Goal: Task Accomplishment & Management: Manage account settings

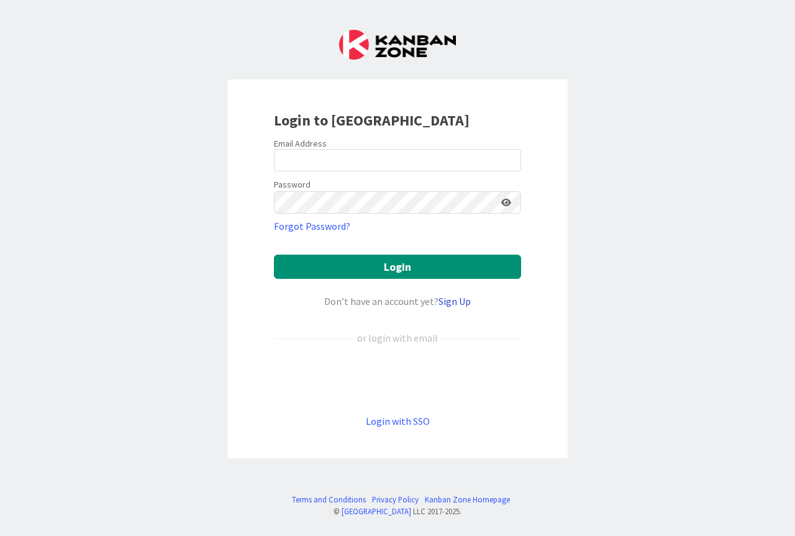
click at [461, 304] on link "Sign Up" at bounding box center [454, 301] width 32 height 12
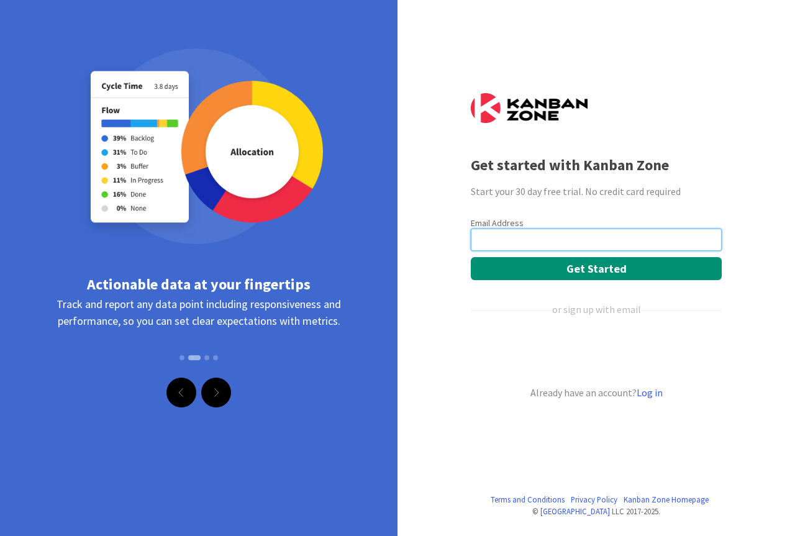
click at [496, 245] on input "email" at bounding box center [596, 240] width 251 height 22
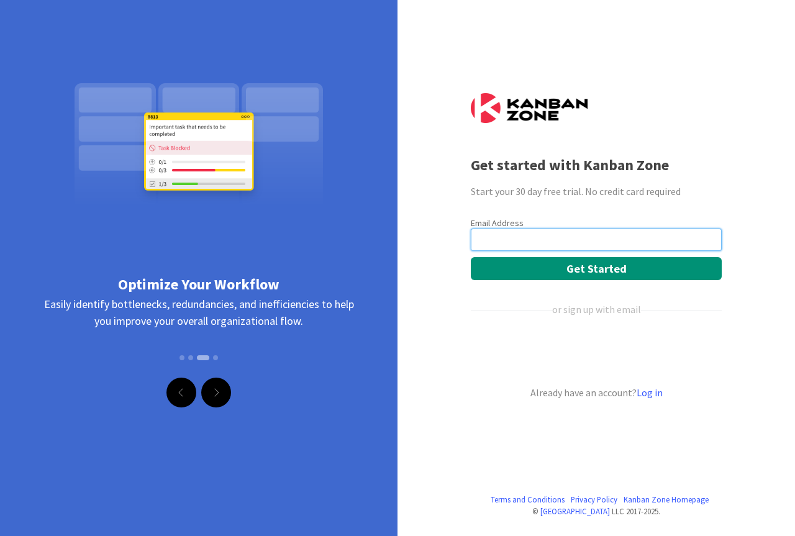
paste input "[EMAIL_ADDRESS][DOMAIN_NAME]"
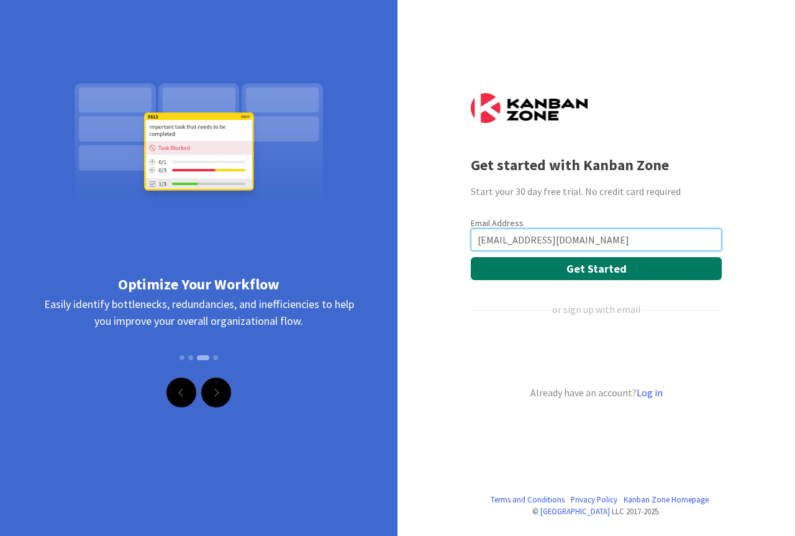
type input "[EMAIL_ADDRESS][DOMAIN_NAME]"
click at [534, 268] on button "Get Started" at bounding box center [596, 268] width 251 height 23
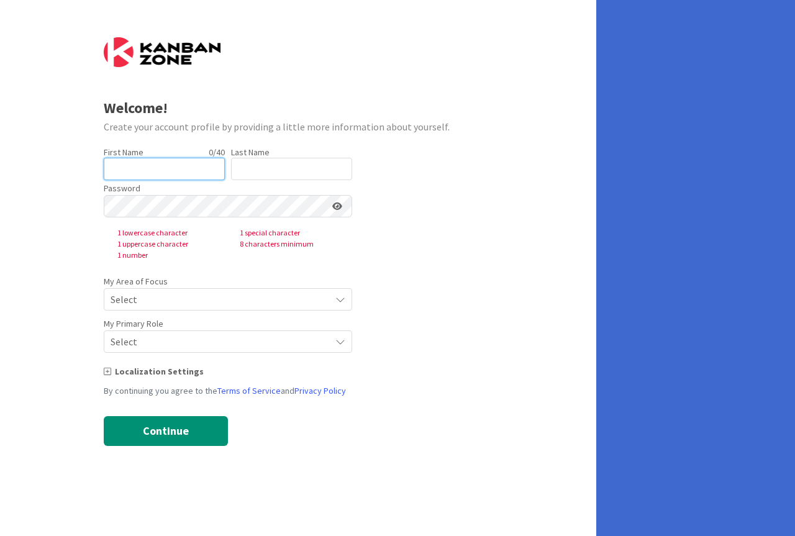
click at [188, 166] on input "text" at bounding box center [164, 169] width 121 height 22
type input "[PERSON_NAME]"
click at [241, 173] on input "text" at bounding box center [291, 169] width 121 height 22
click at [268, 181] on div "Password 1 lowercase character 1 special character 1 uppercase character 8 char…" at bounding box center [228, 220] width 248 height 81
click at [270, 170] on input "text" at bounding box center [291, 169] width 121 height 22
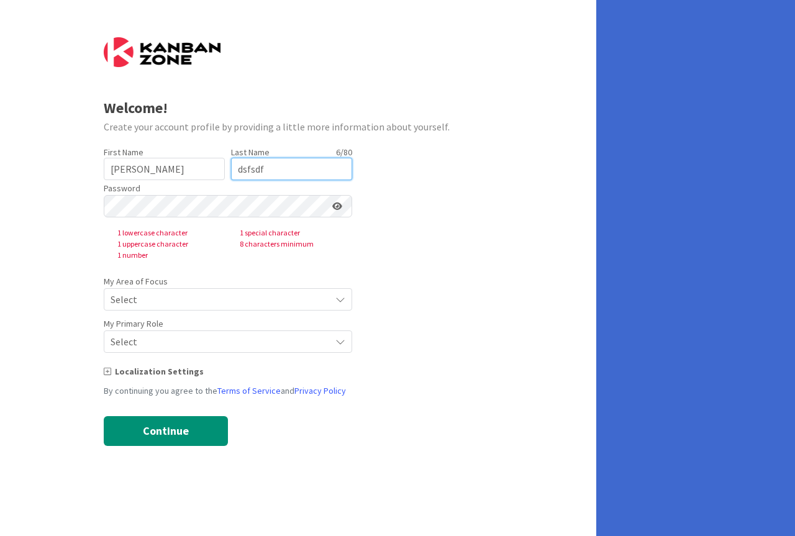
type input "dsfsdf"
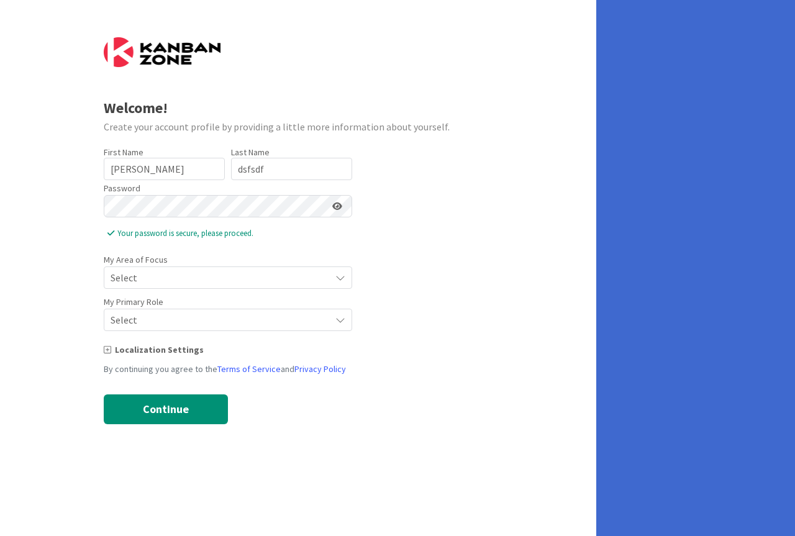
click at [160, 283] on span "Select" at bounding box center [218, 277] width 214 height 17
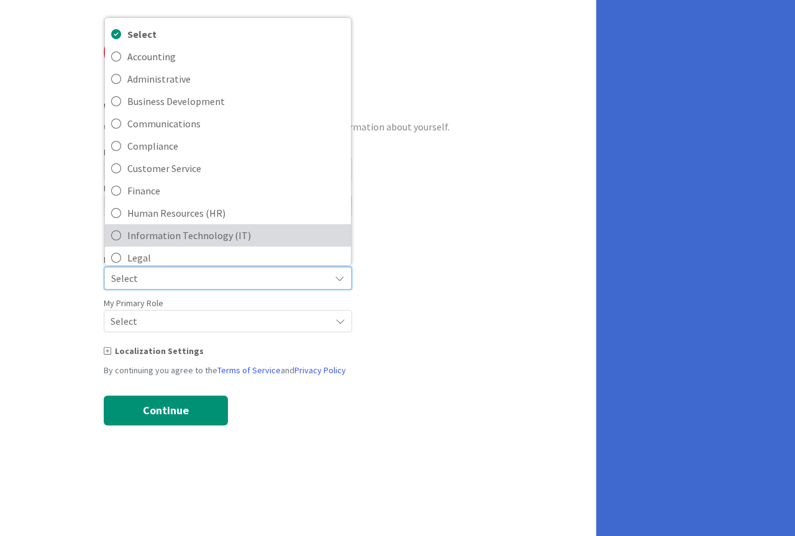
click at [155, 233] on span "Information Technology (IT)" at bounding box center [235, 235] width 217 height 19
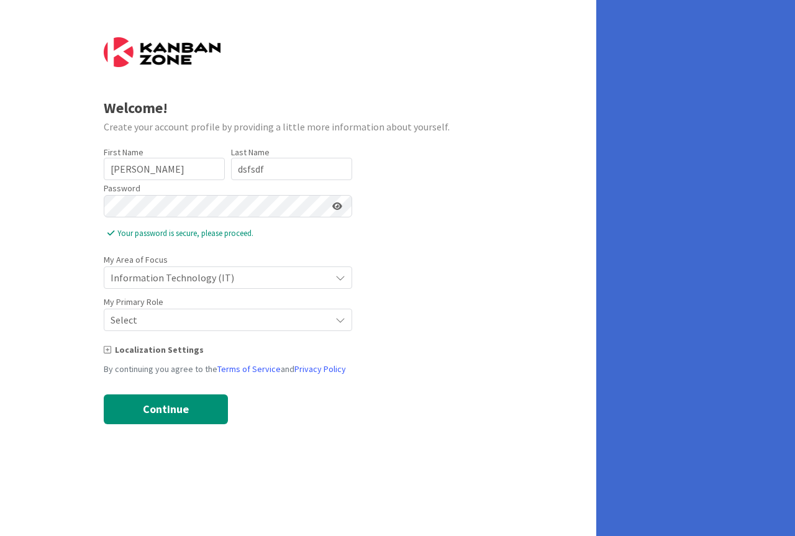
click at [161, 286] on span "Select" at bounding box center [218, 277] width 214 height 17
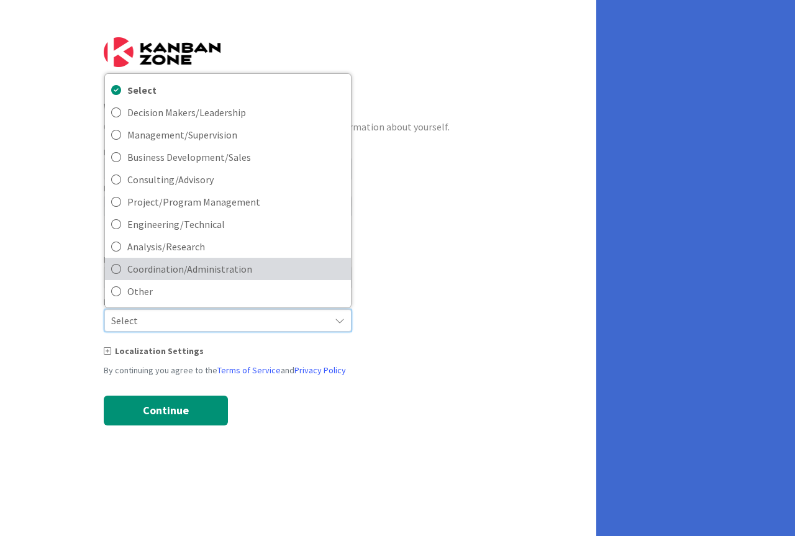
click at [144, 268] on span "Coordination/Administration" at bounding box center [235, 269] width 217 height 19
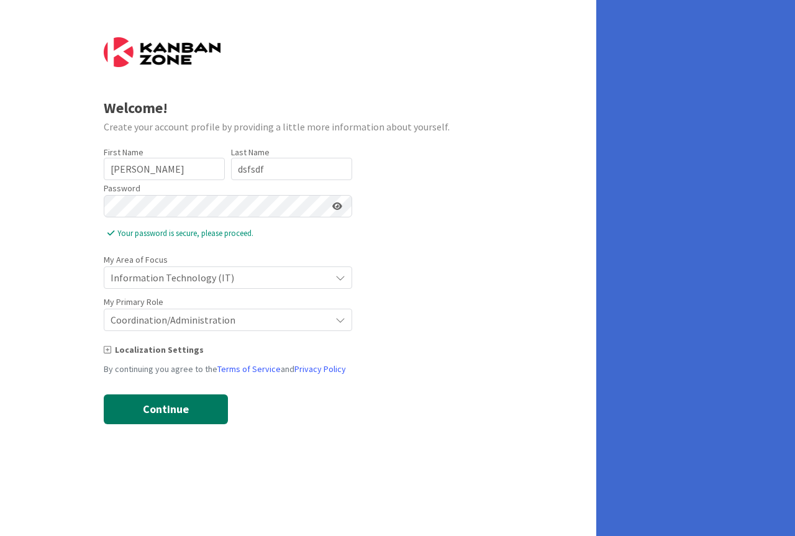
click at [145, 415] on button "Continue" at bounding box center [166, 409] width 124 height 30
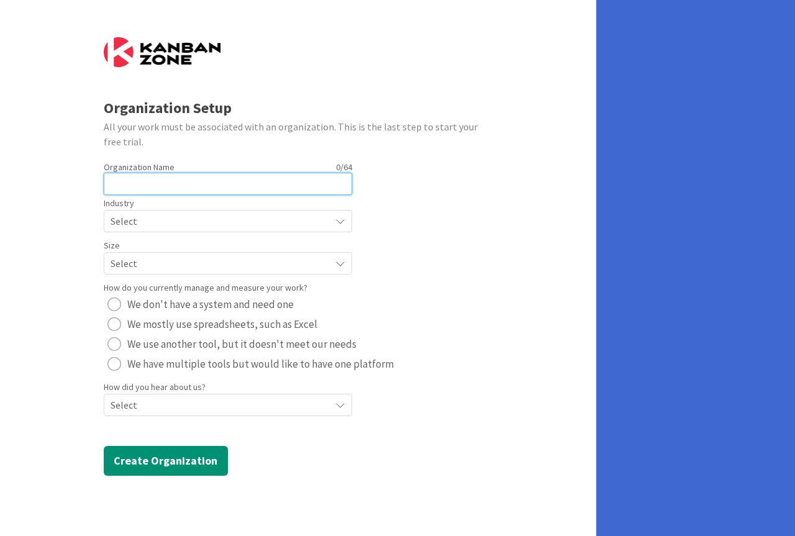
click at [164, 191] on input "text" at bounding box center [228, 184] width 248 height 22
type input "dodp"
click at [204, 220] on span "Select" at bounding box center [218, 220] width 214 height 17
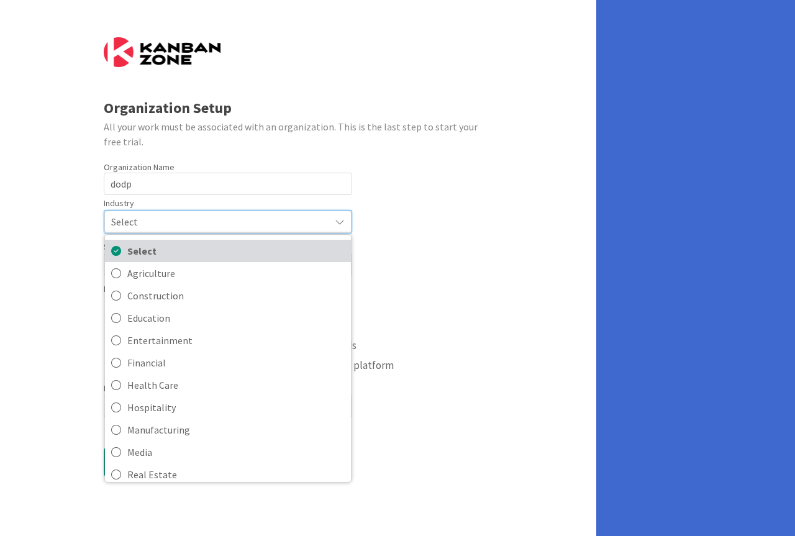
click at [193, 258] on span "Select" at bounding box center [235, 251] width 217 height 19
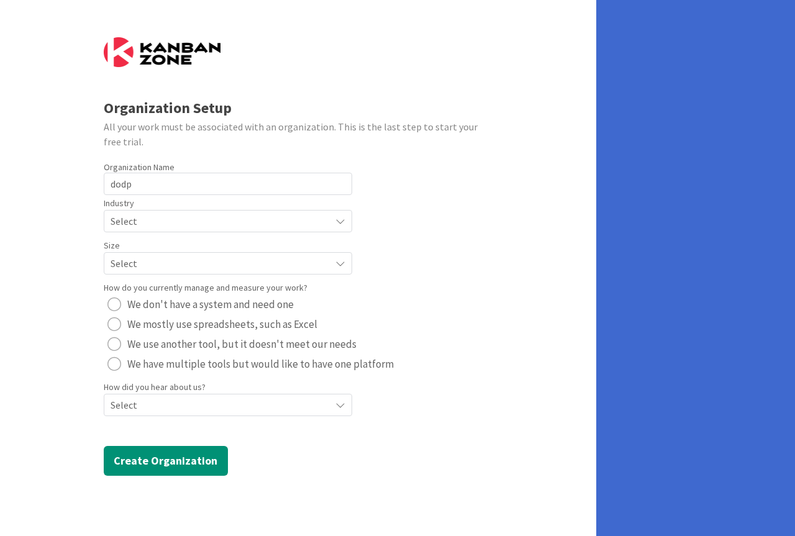
click at [189, 231] on div "Select" at bounding box center [228, 221] width 248 height 22
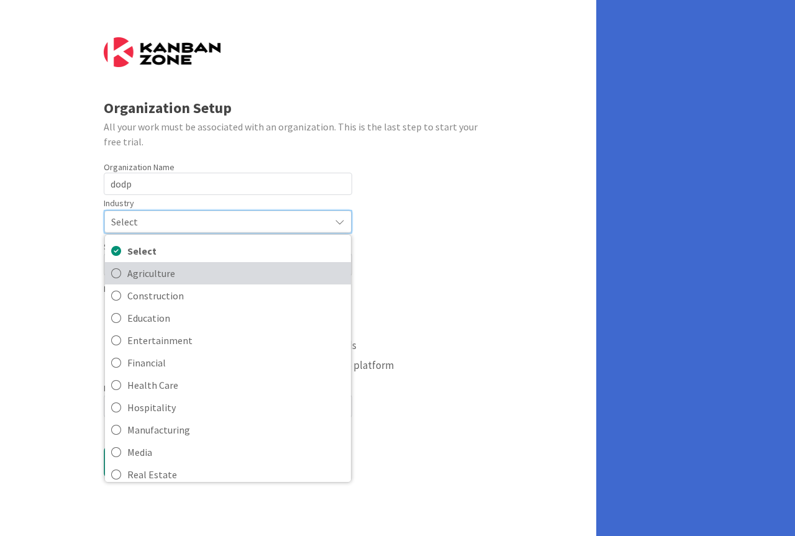
click at [189, 275] on span "Agriculture" at bounding box center [235, 273] width 217 height 19
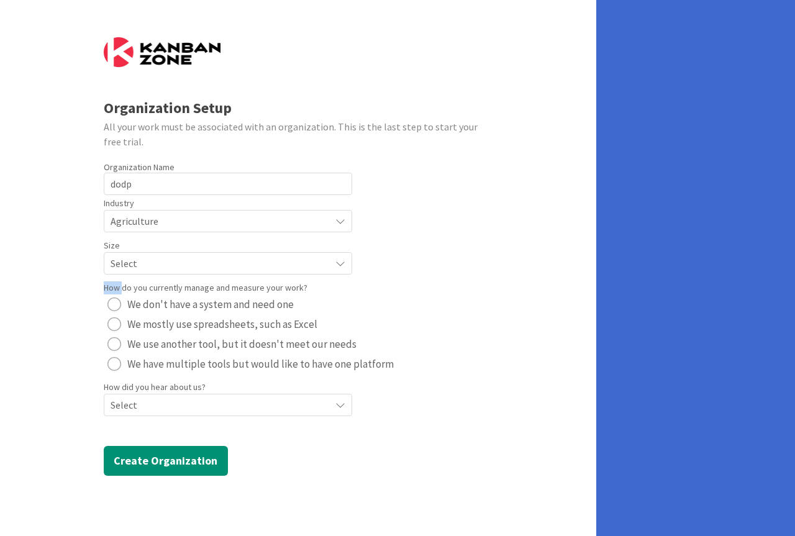
click at [189, 276] on form "Organization Setup All your work must be associated with an organization. This …" at bounding box center [298, 256] width 389 height 438
click at [172, 232] on div "Select" at bounding box center [228, 221] width 248 height 22
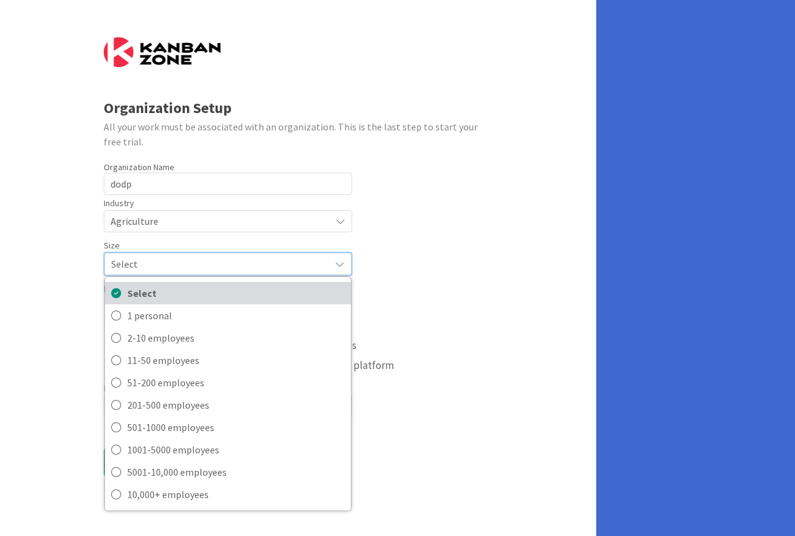
click at [173, 302] on span "Select" at bounding box center [235, 293] width 217 height 19
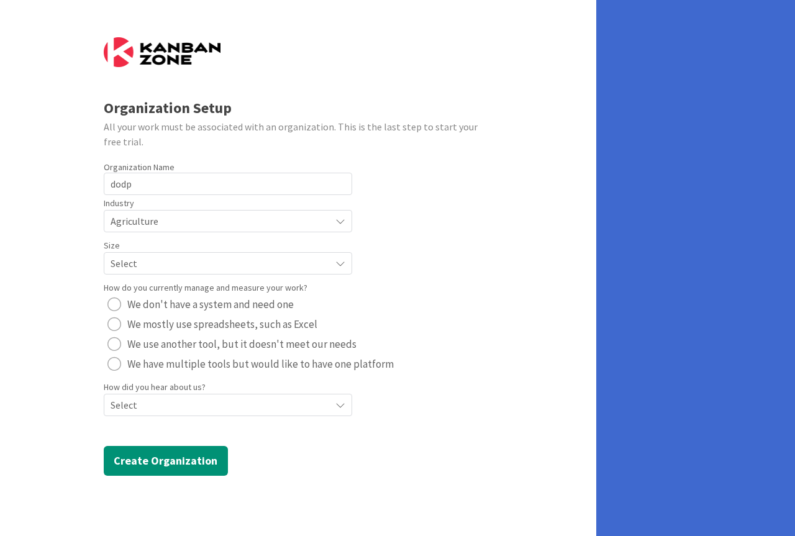
click at [163, 230] on span "Select" at bounding box center [218, 220] width 214 height 17
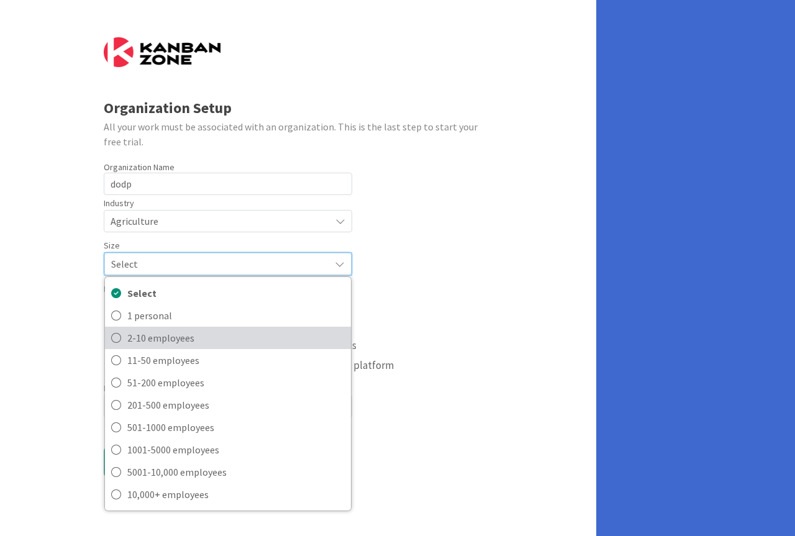
click at [163, 339] on span "2-10 employees" at bounding box center [235, 338] width 217 height 19
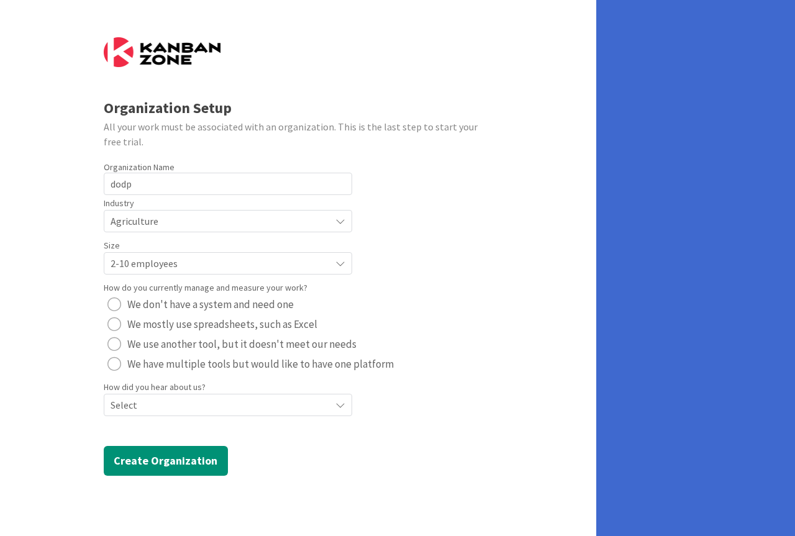
click at [113, 308] on div "radio" at bounding box center [114, 304] width 14 height 14
click at [159, 230] on span "Select" at bounding box center [218, 220] width 214 height 17
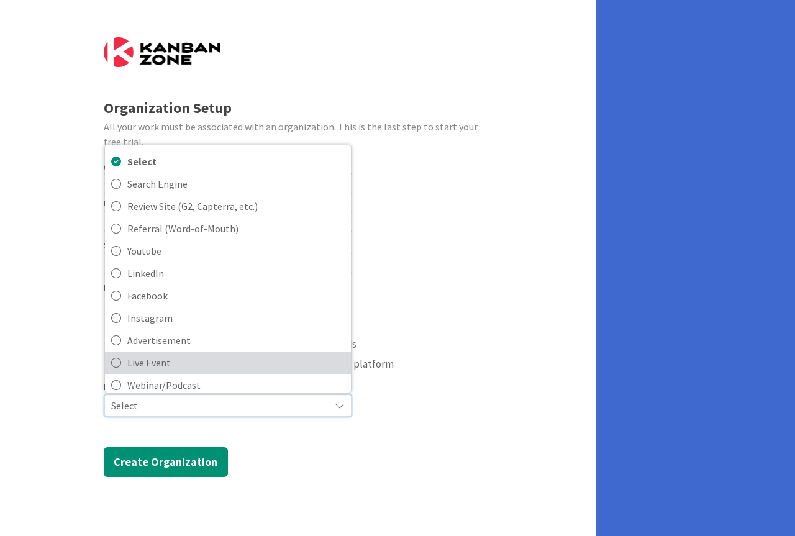
click at [168, 355] on span "Live Event" at bounding box center [235, 362] width 217 height 19
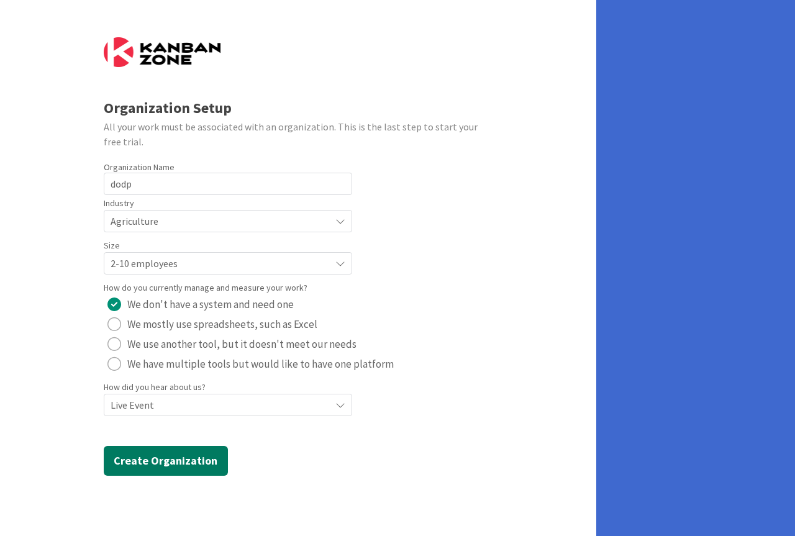
drag, startPoint x: 172, startPoint y: 455, endPoint x: 205, endPoint y: 409, distance: 56.5
click at [172, 455] on button "Create Organization" at bounding box center [166, 461] width 124 height 30
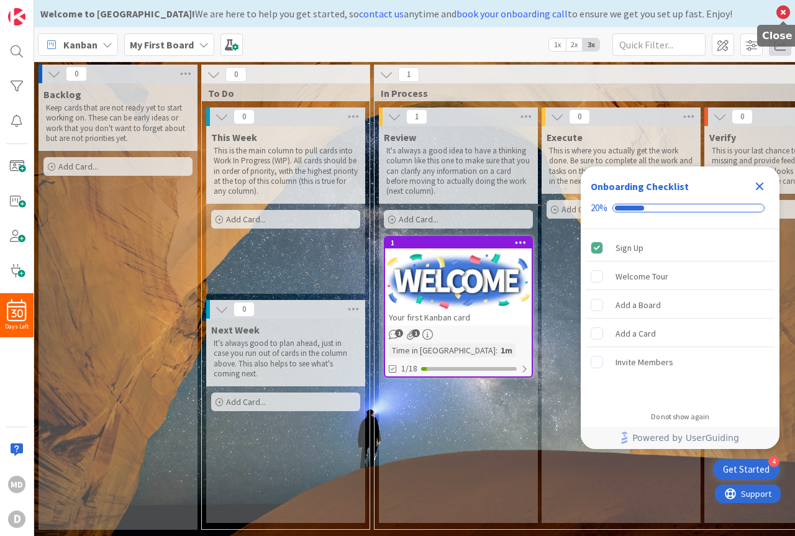
click at [779, 11] on icon at bounding box center [783, 12] width 16 height 17
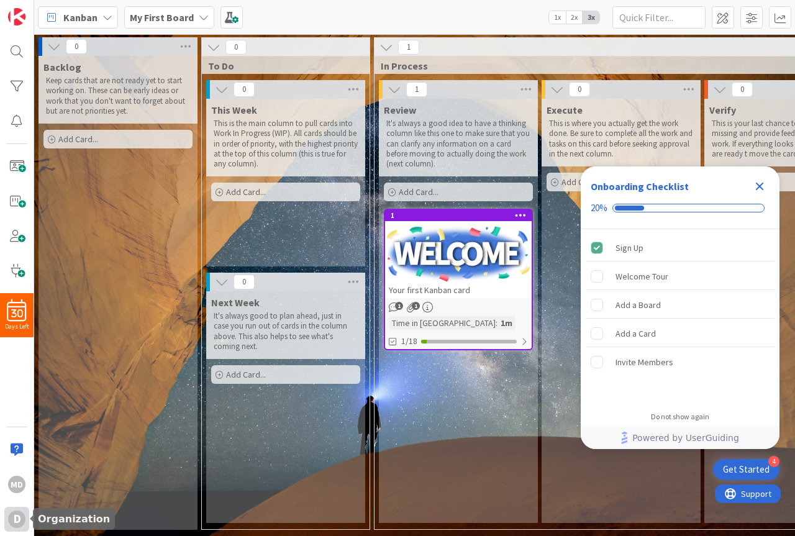
click at [14, 522] on div "d" at bounding box center [16, 518] width 17 height 17
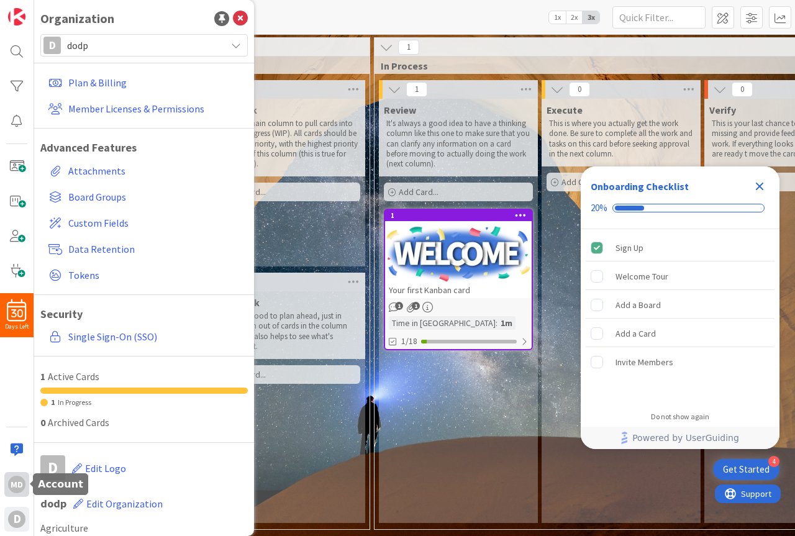
click at [16, 489] on div "md" at bounding box center [16, 484] width 17 height 17
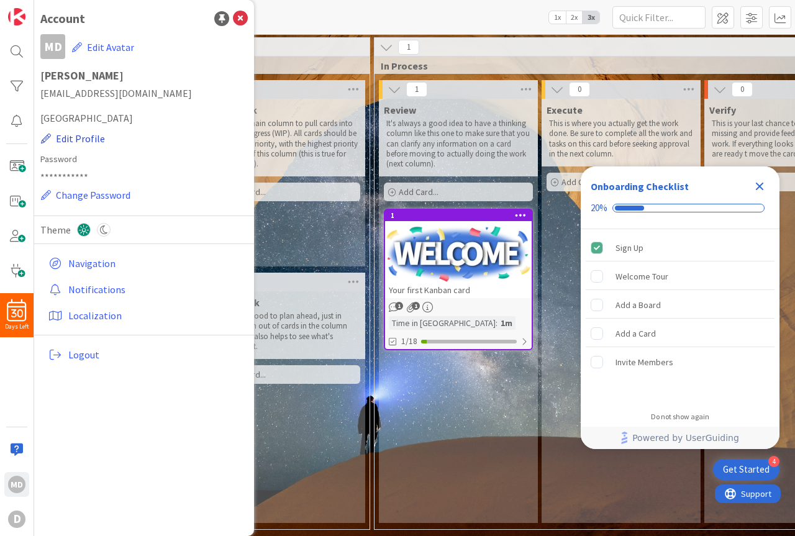
click at [79, 144] on button "Edit Profile" at bounding box center [72, 138] width 65 height 16
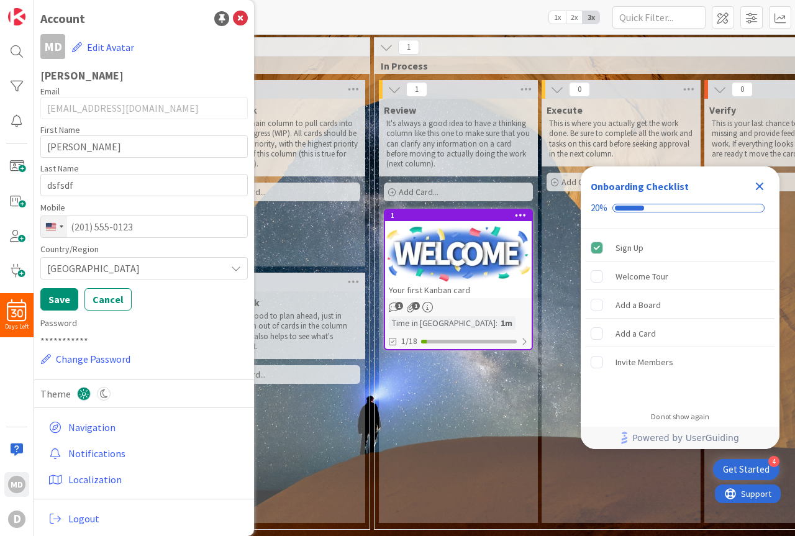
click at [58, 231] on div "Change country, selected United States" at bounding box center [54, 226] width 26 height 21
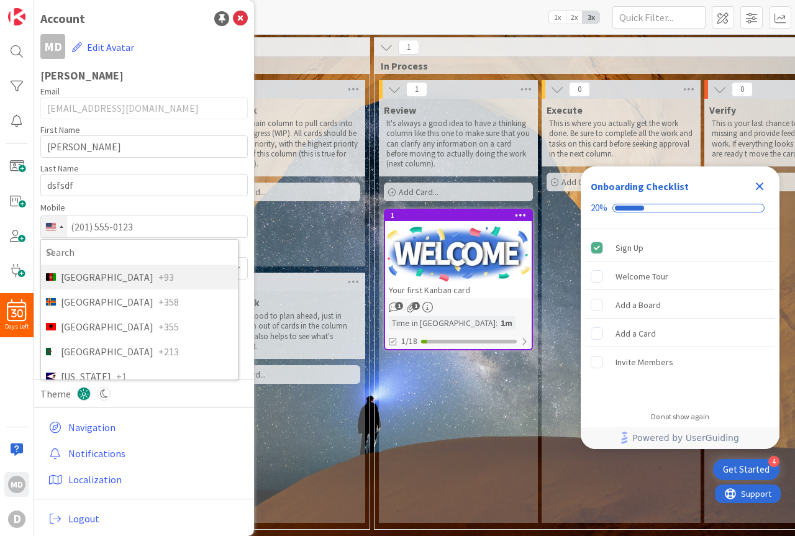
click at [85, 256] on input "Search" at bounding box center [139, 252] width 192 height 20
type input "uk"
click at [90, 274] on span "[GEOGRAPHIC_DATA]" at bounding box center [107, 277] width 93 height 15
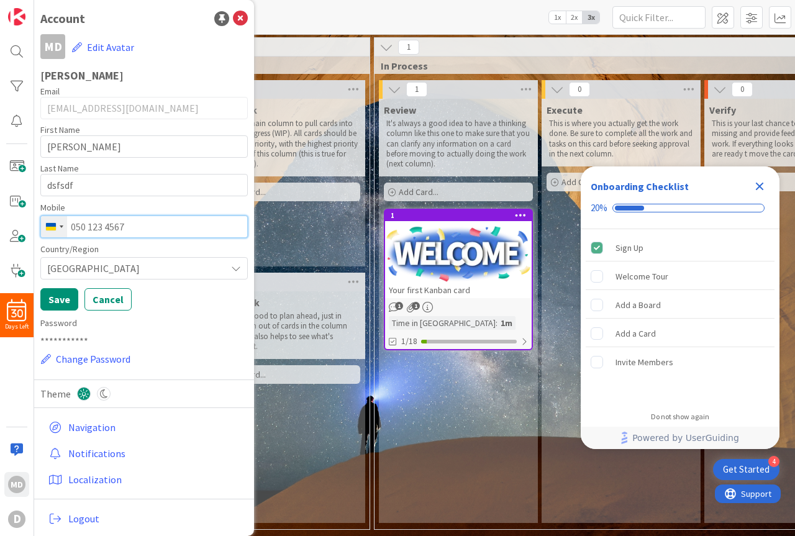
click at [130, 230] on input "tel" at bounding box center [143, 226] width 207 height 22
paste input "917532884"
type input "917532884"
click at [74, 290] on button "Save" at bounding box center [59, 299] width 38 height 22
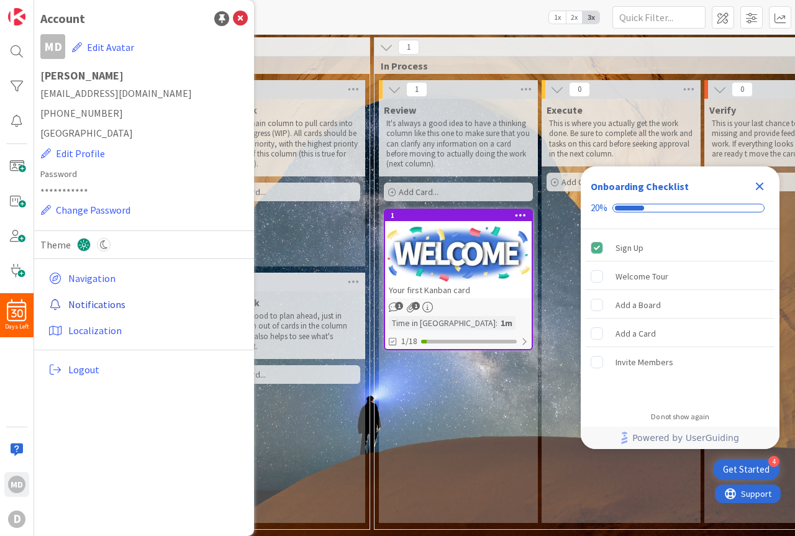
click at [98, 303] on link "Notifications" at bounding box center [145, 304] width 204 height 22
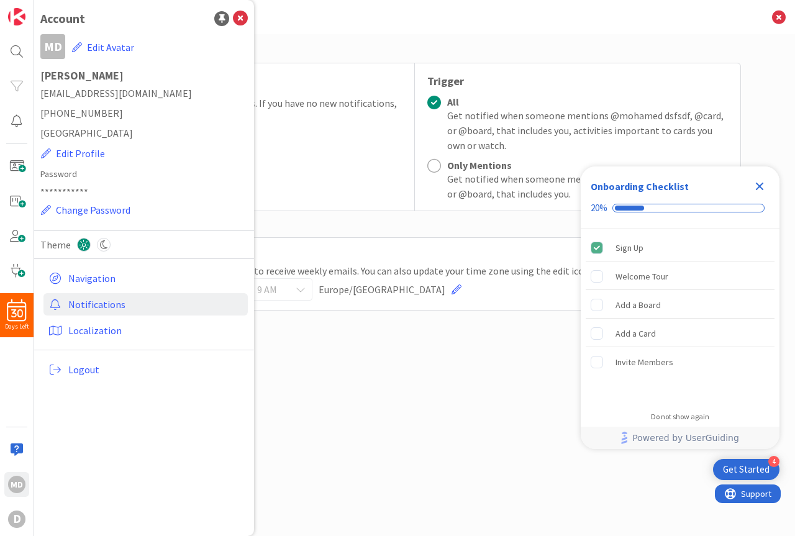
click at [481, 365] on div "Email Notifications Frequency Get a summary of your notifications. If you have …" at bounding box center [415, 272] width 652 height 465
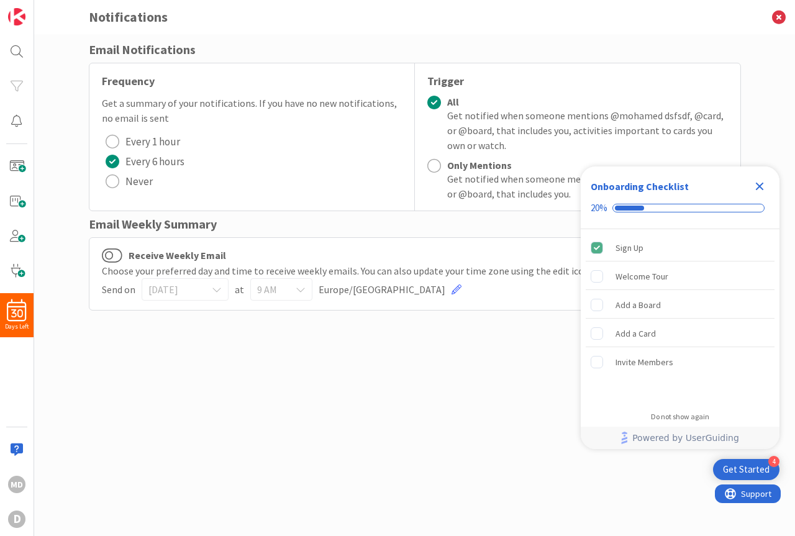
click at [755, 191] on icon "Close Checklist" at bounding box center [759, 186] width 15 height 15
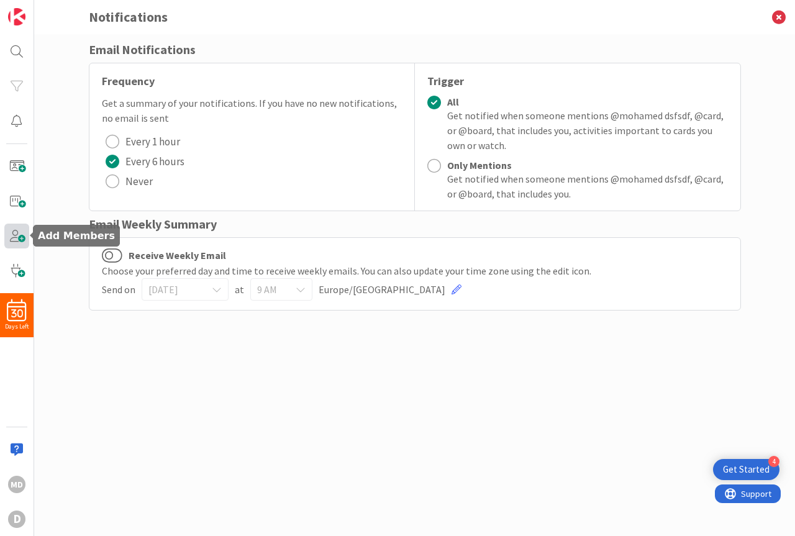
click at [11, 234] on span at bounding box center [16, 236] width 25 height 25
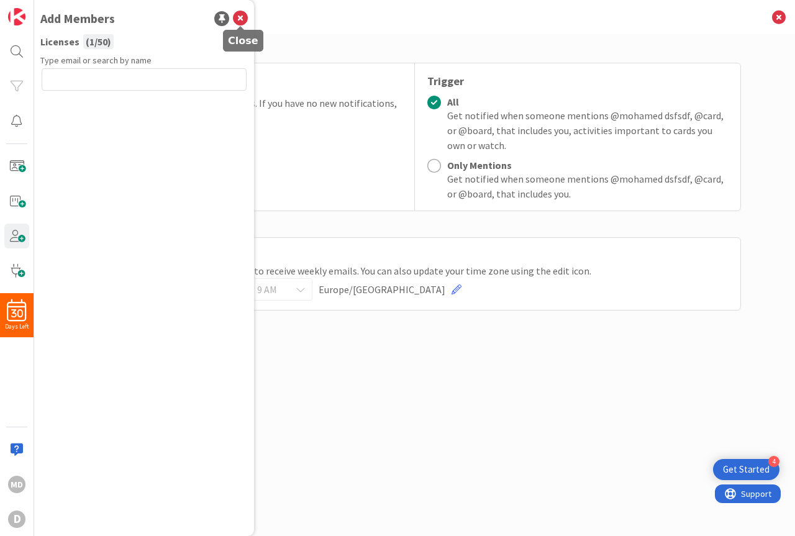
click at [244, 25] on icon at bounding box center [240, 18] width 15 height 15
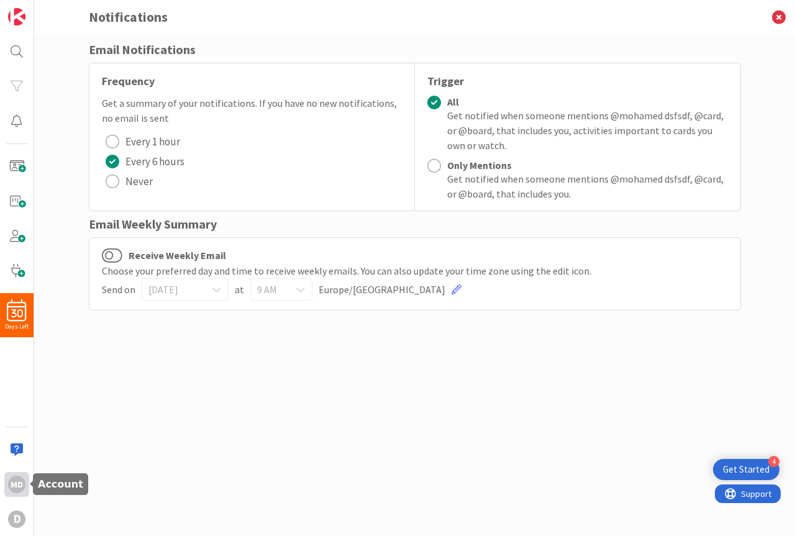
click at [16, 489] on div "md" at bounding box center [16, 484] width 17 height 17
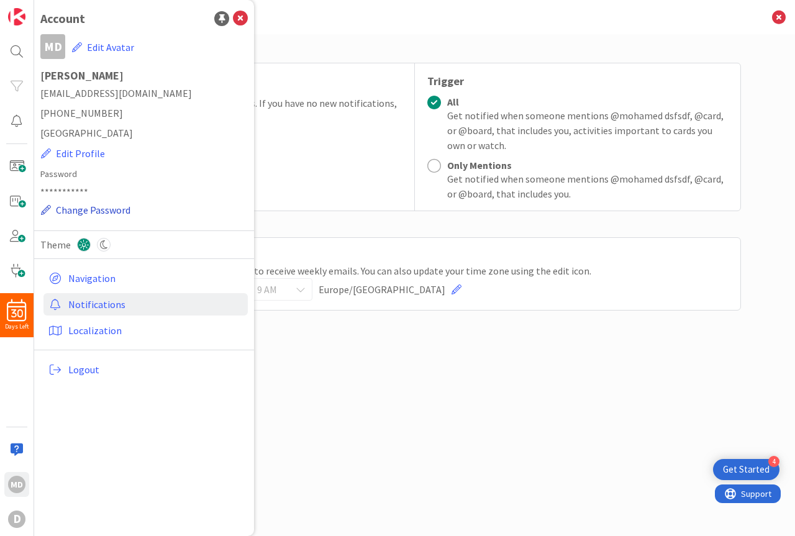
click at [114, 211] on button "Change Password" at bounding box center [85, 210] width 91 height 16
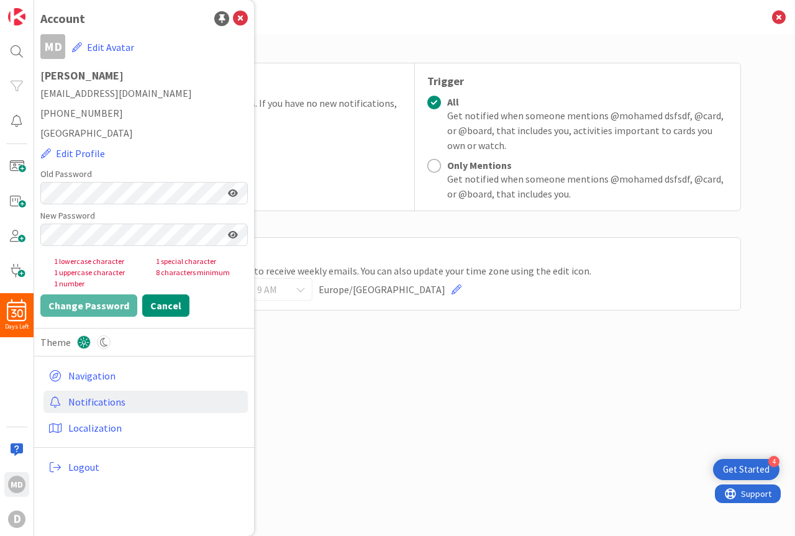
click at [171, 309] on button "Cancel" at bounding box center [165, 305] width 47 height 22
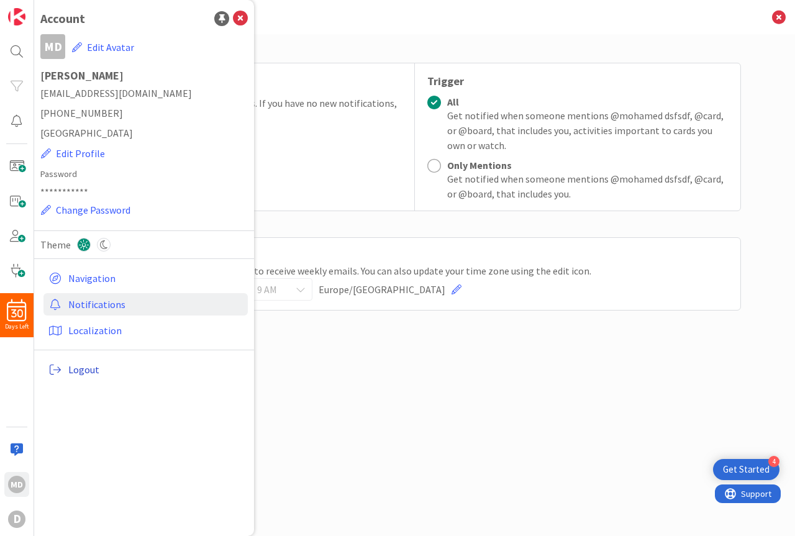
click at [100, 368] on span "Logout" at bounding box center [155, 369] width 175 height 15
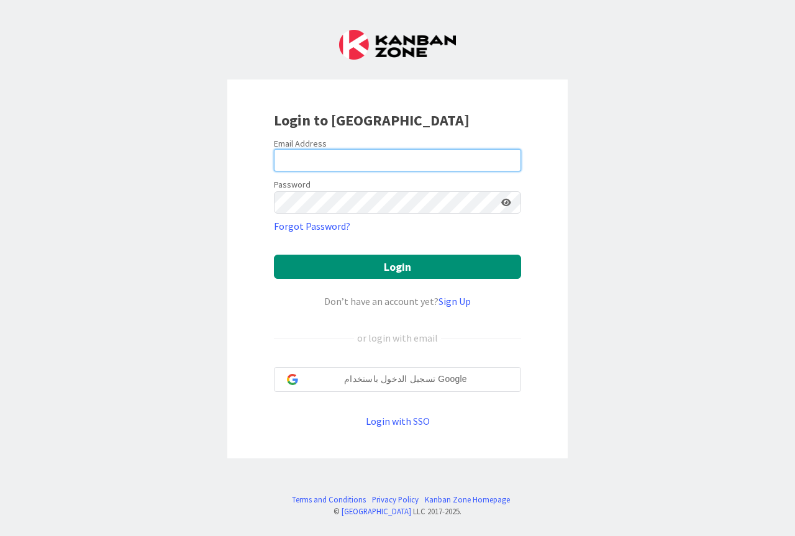
type input "dsfsdf"
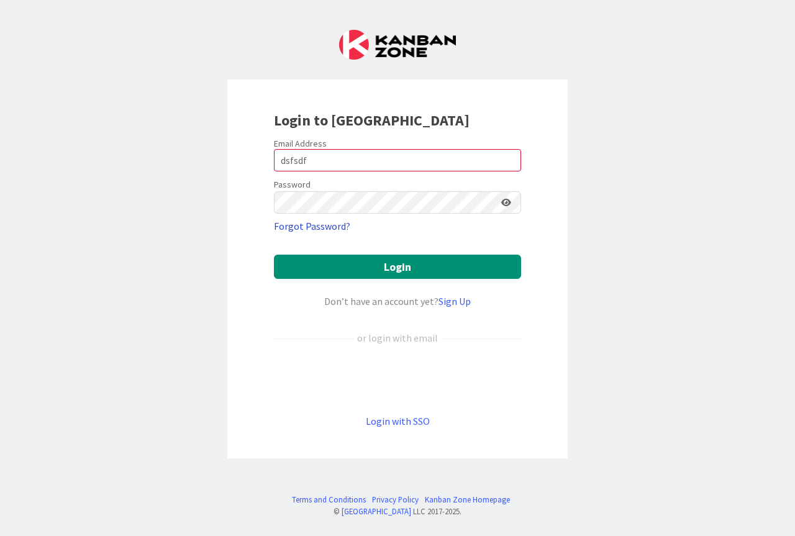
click at [322, 225] on link "Forgot Password?" at bounding box center [312, 226] width 76 height 15
